Goal: Check status

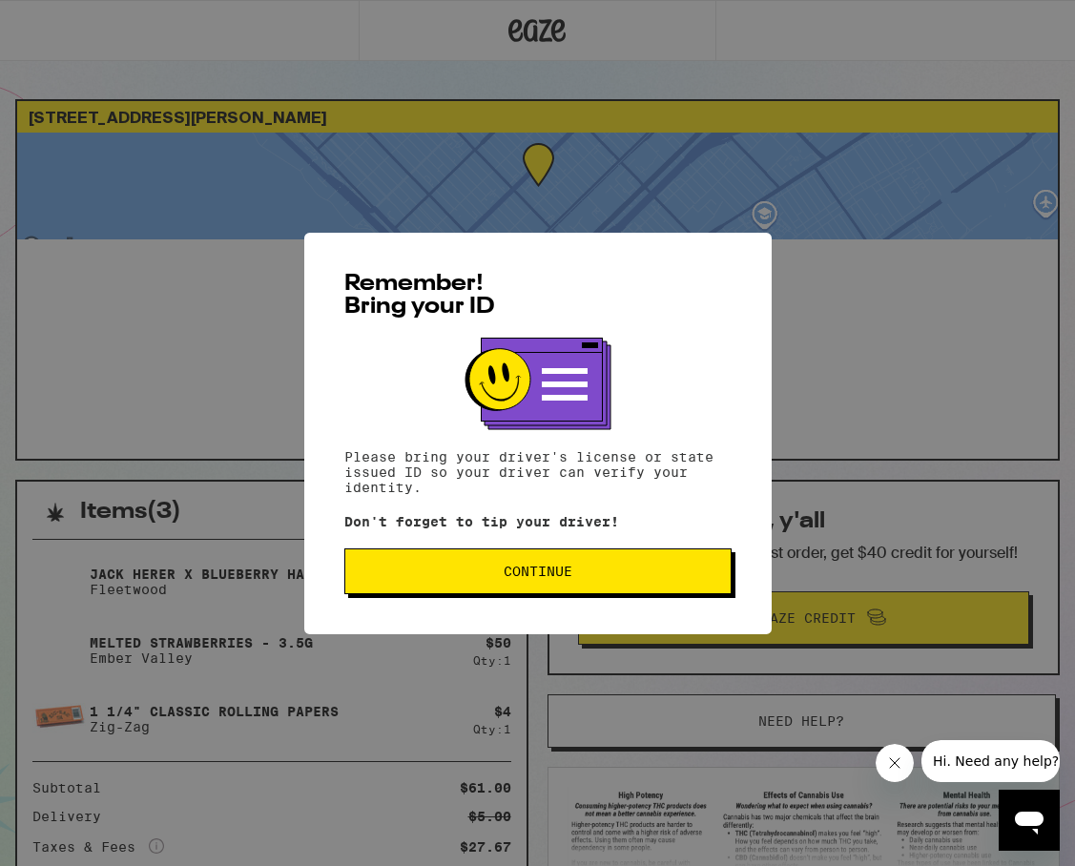
click at [679, 578] on span "Continue" at bounding box center [537, 571] width 355 height 13
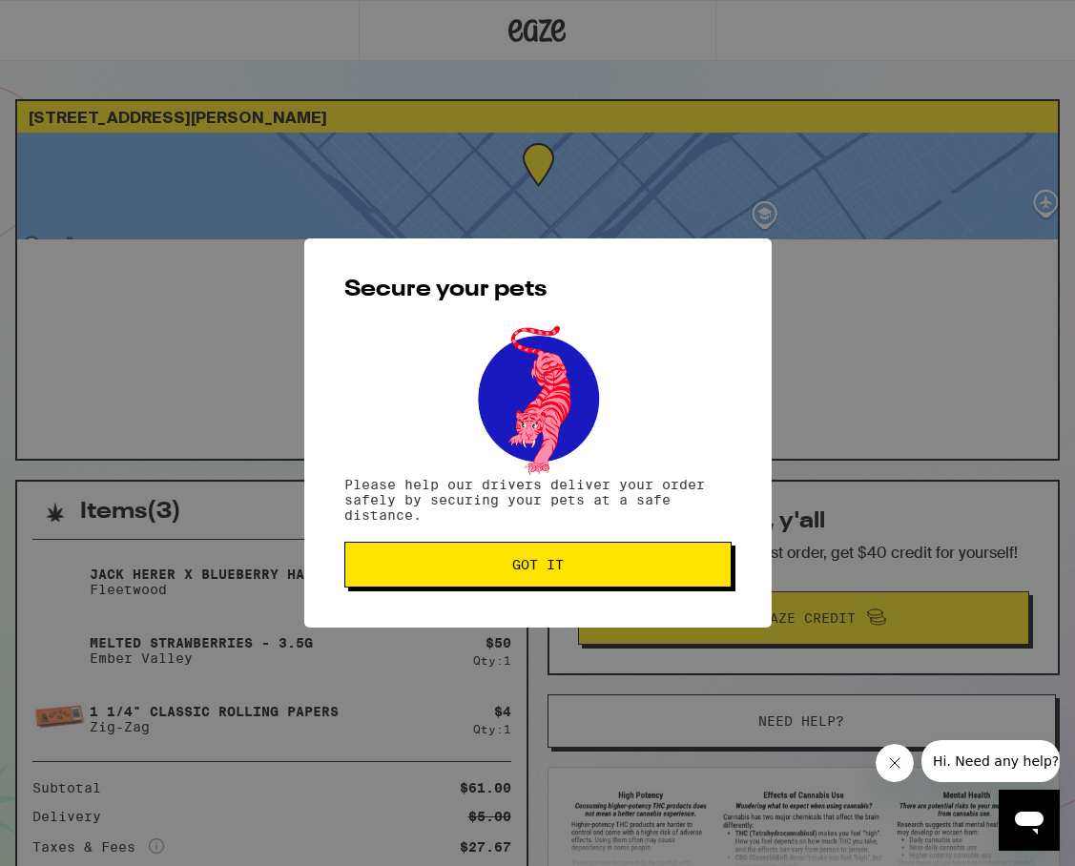
click at [679, 580] on button "Got it" at bounding box center [537, 565] width 387 height 46
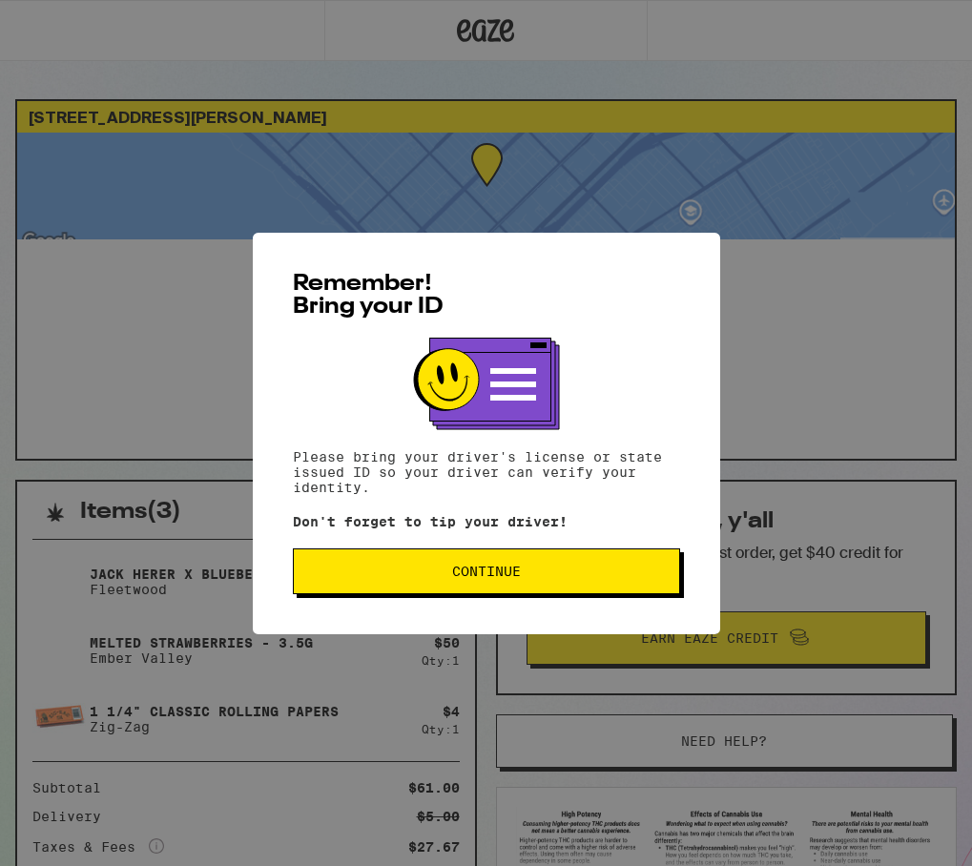
click at [601, 578] on span "Continue" at bounding box center [486, 571] width 355 height 13
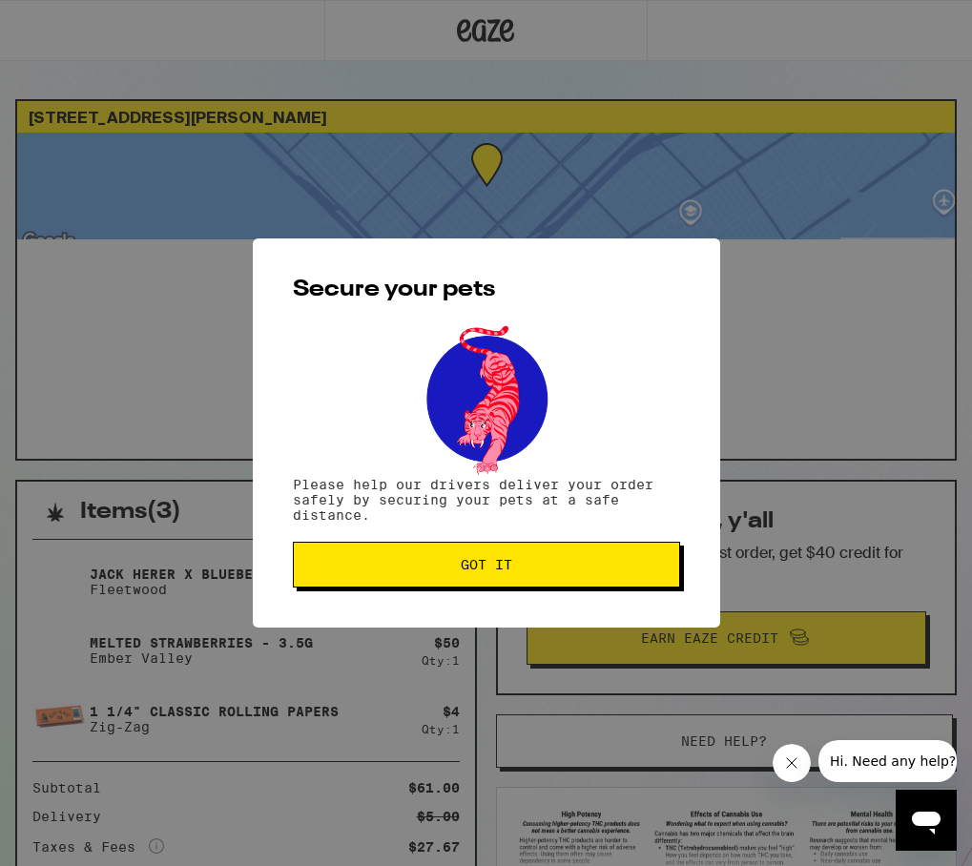
click at [598, 571] on span "Got it" at bounding box center [486, 564] width 355 height 13
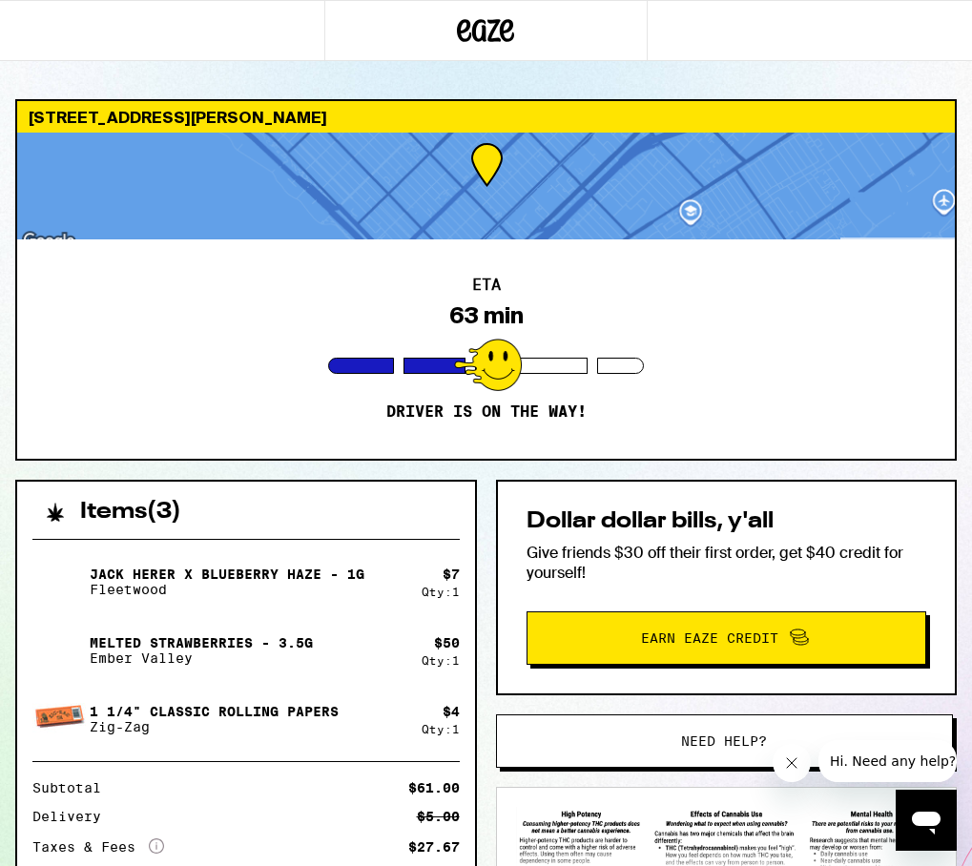
click at [686, 140] on div at bounding box center [485, 186] width 937 height 107
click at [580, 203] on div at bounding box center [485, 186] width 937 height 107
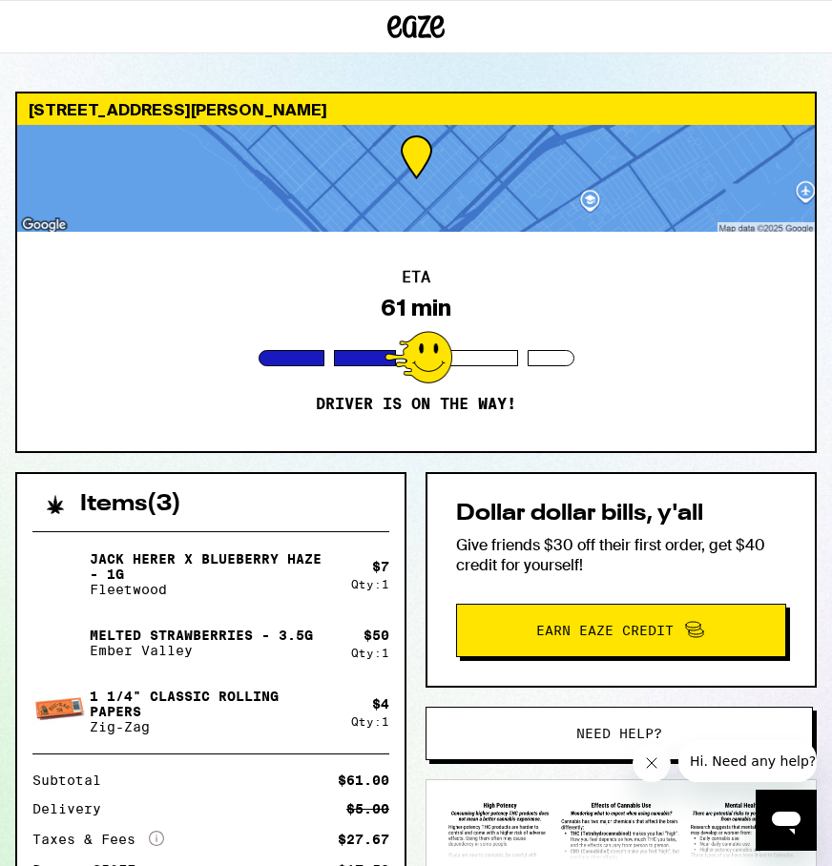
click at [107, 49] on div at bounding box center [139, 26] width 278 height 53
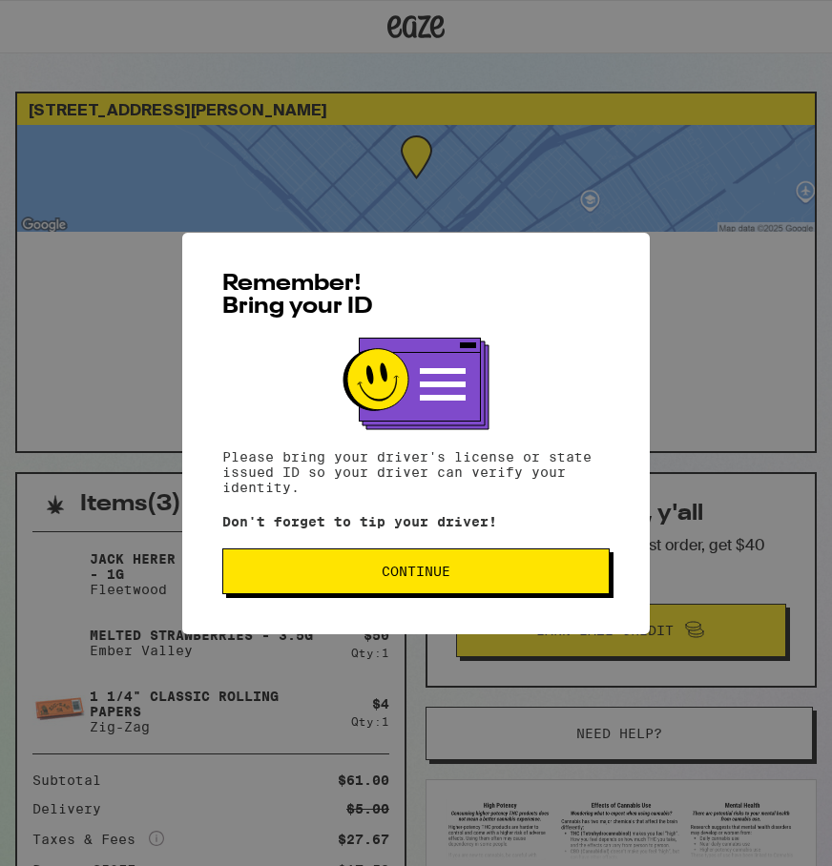
click at [507, 571] on span "Continue" at bounding box center [415, 571] width 355 height 13
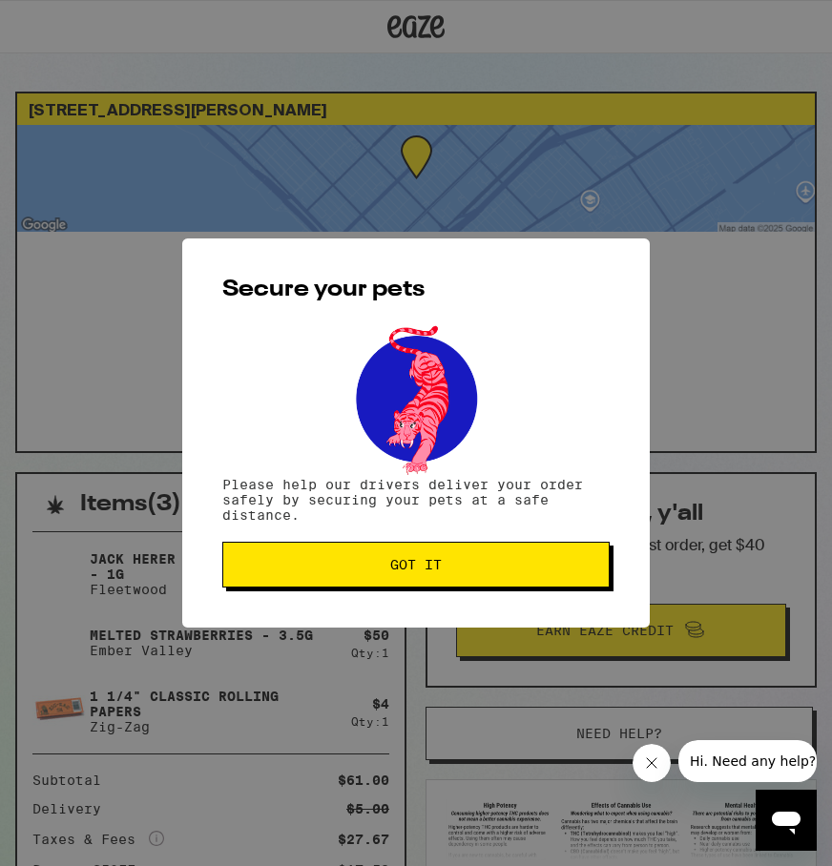
click at [507, 571] on span "Got it" at bounding box center [415, 564] width 355 height 13
